Goal: Transaction & Acquisition: Purchase product/service

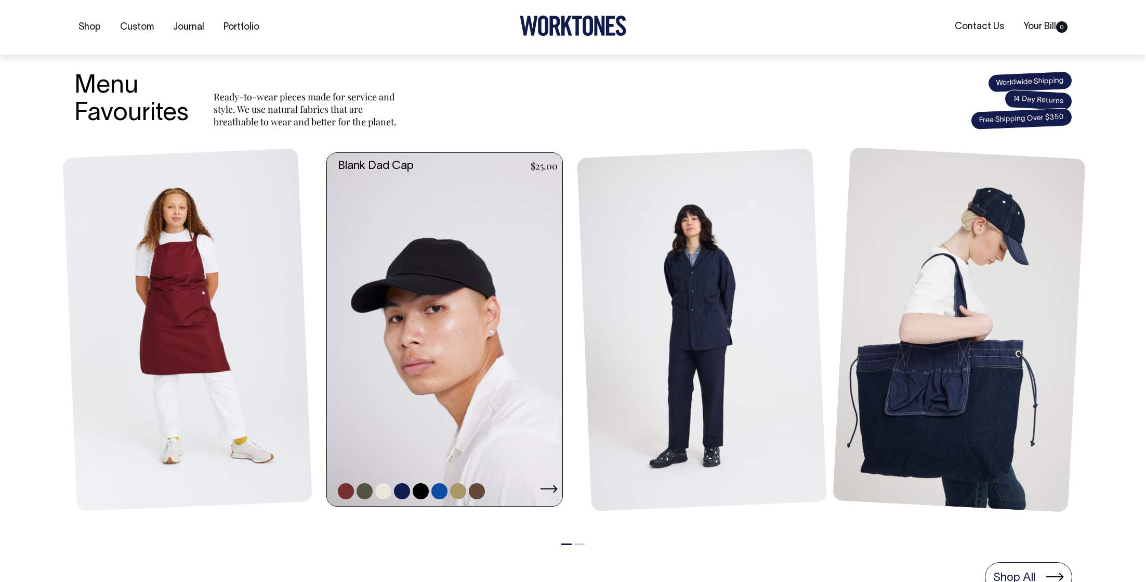
scroll to position [373, 0]
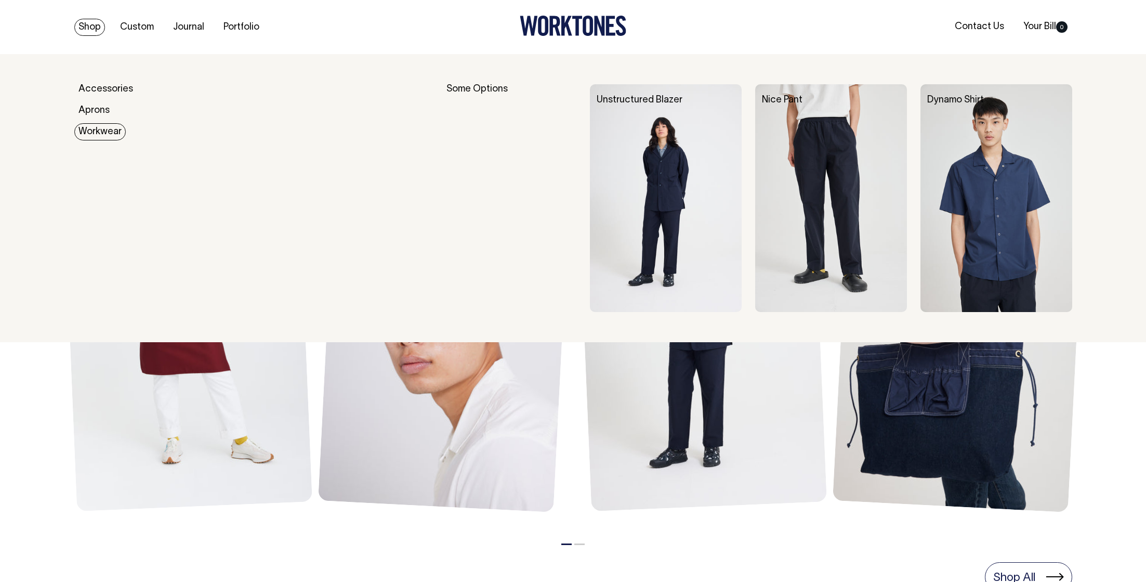
click at [93, 132] on link "Workwear" at bounding box center [99, 131] width 51 height 17
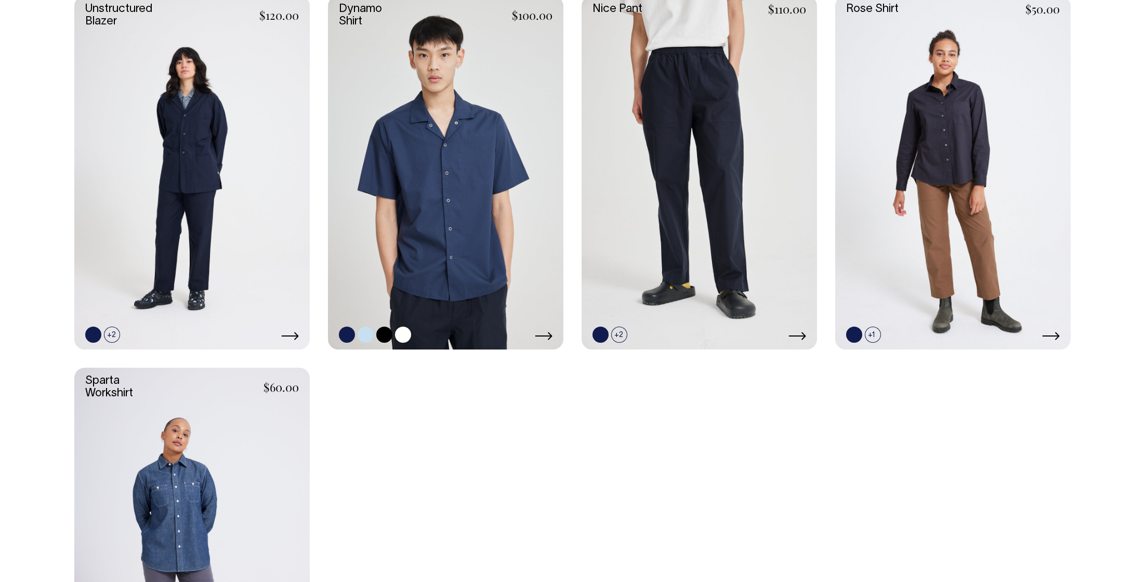
scroll to position [507, 0]
click at [408, 333] on link at bounding box center [403, 334] width 16 height 16
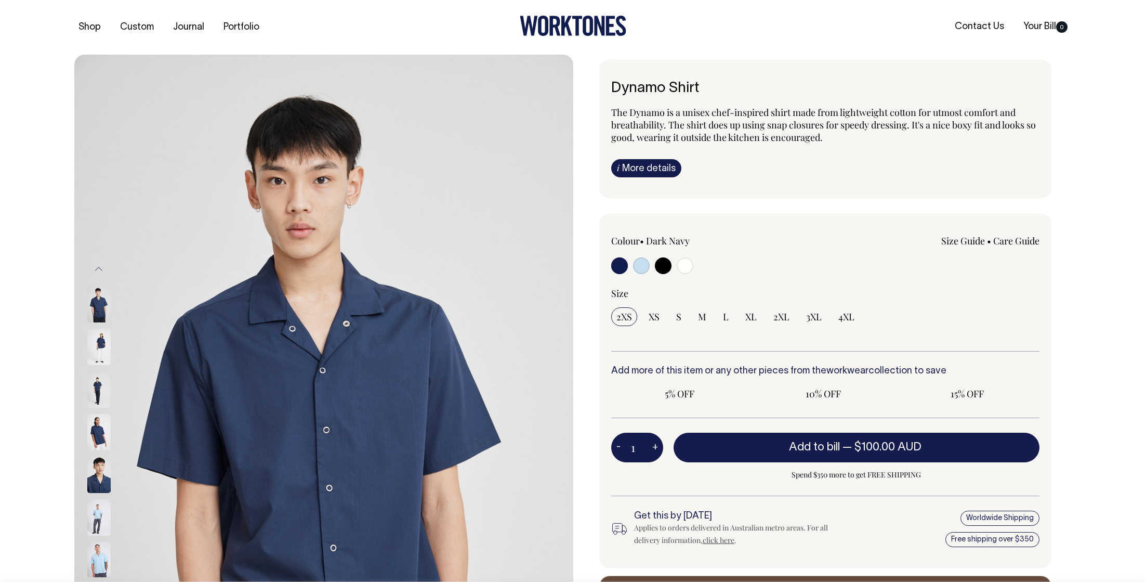
radio input "true"
select select "Off-White"
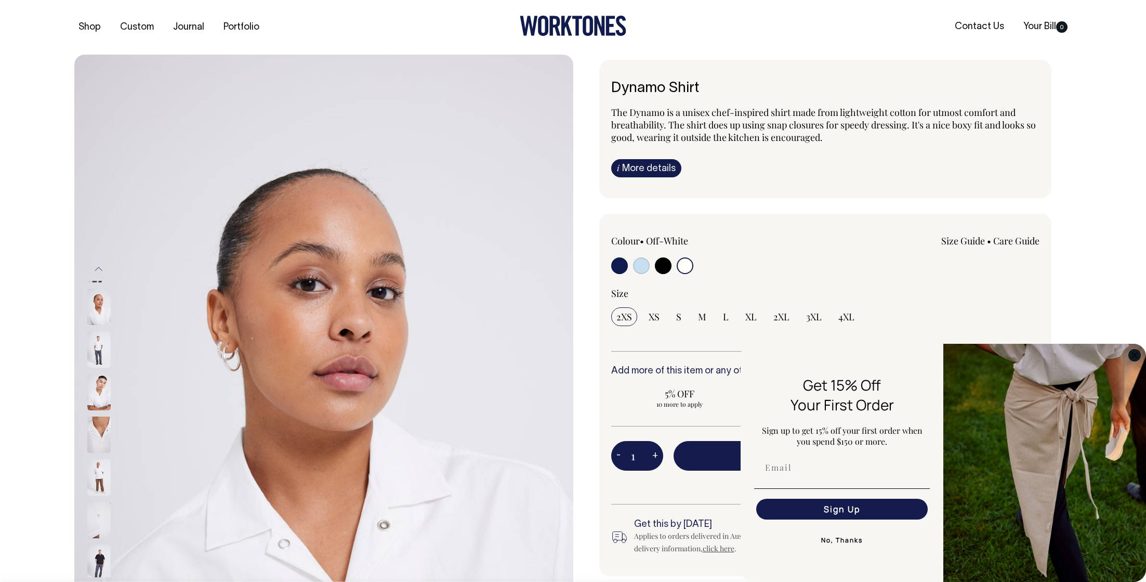
click at [1131, 353] on circle "Close dialog" at bounding box center [1135, 355] width 12 height 12
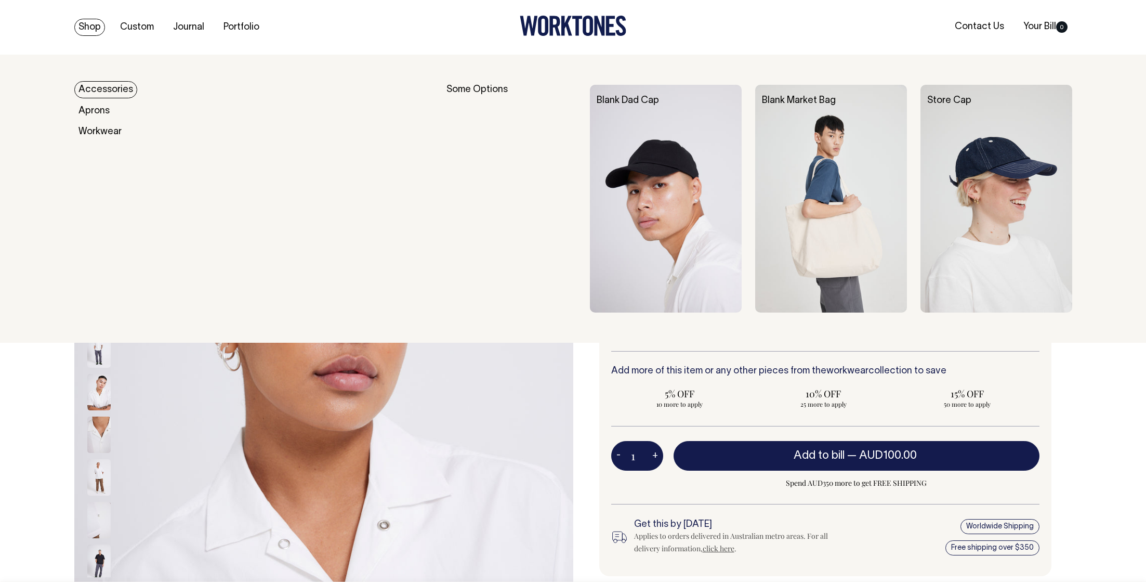
click at [89, 23] on link "Shop" at bounding box center [89, 27] width 31 height 17
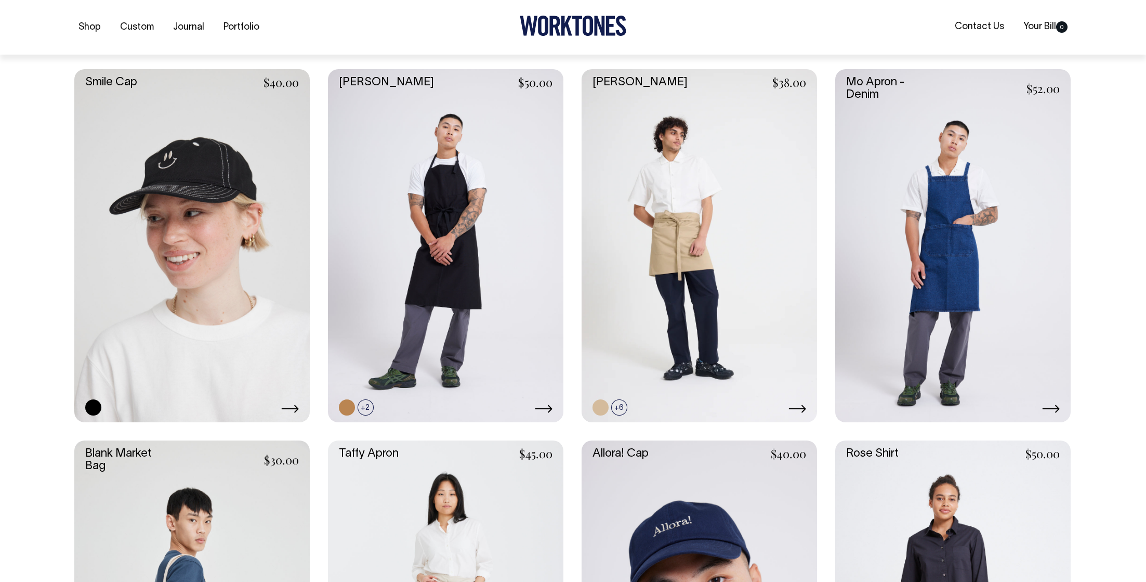
scroll to position [1548, 0]
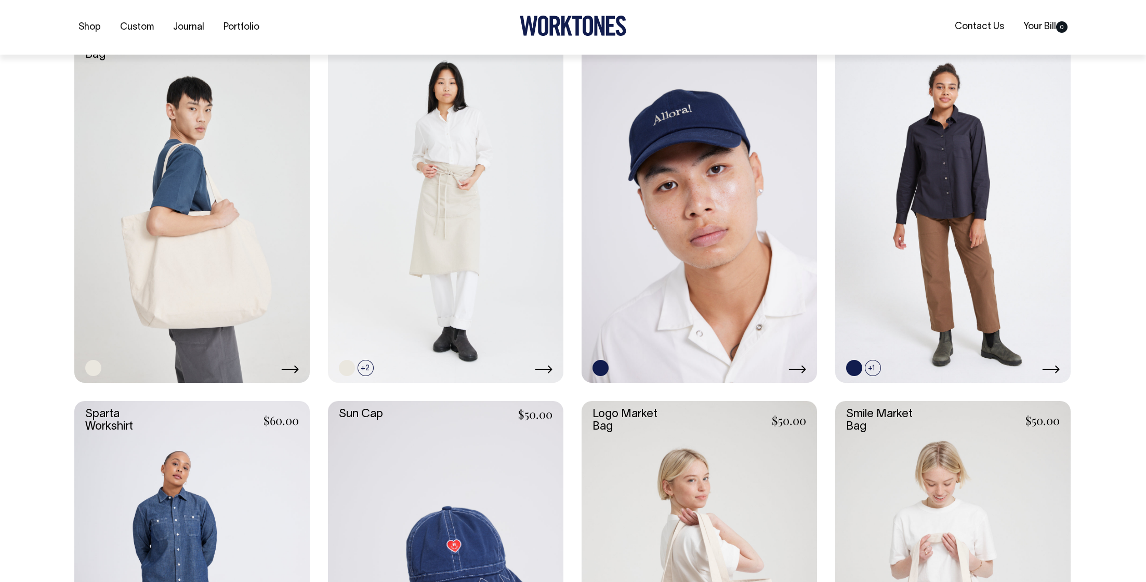
click at [621, 325] on link at bounding box center [699, 205] width 235 height 353
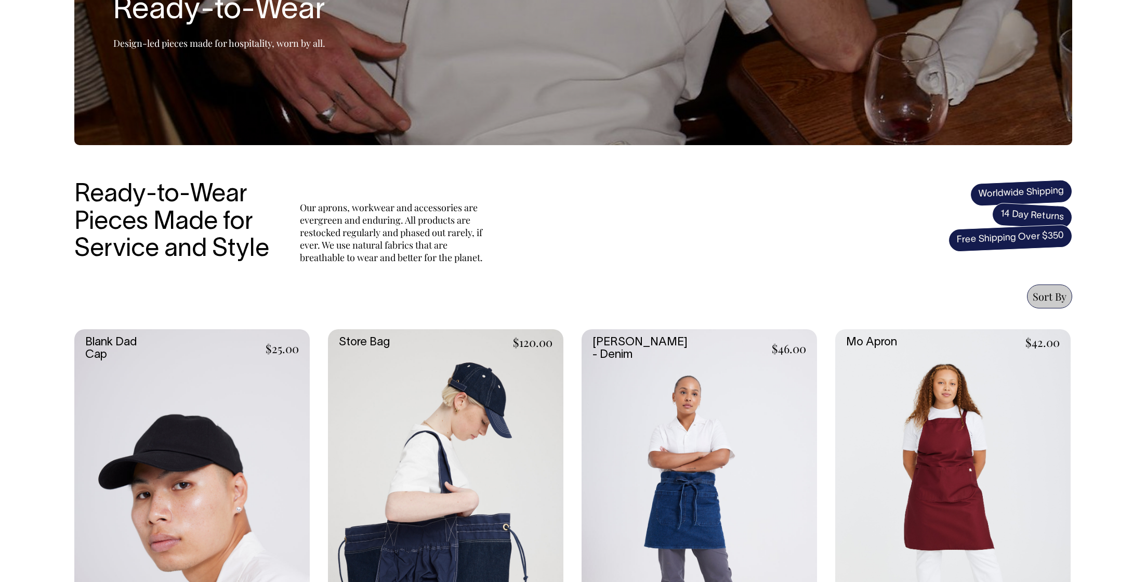
scroll to position [173, 0]
